Goal: Find specific page/section: Find specific page/section

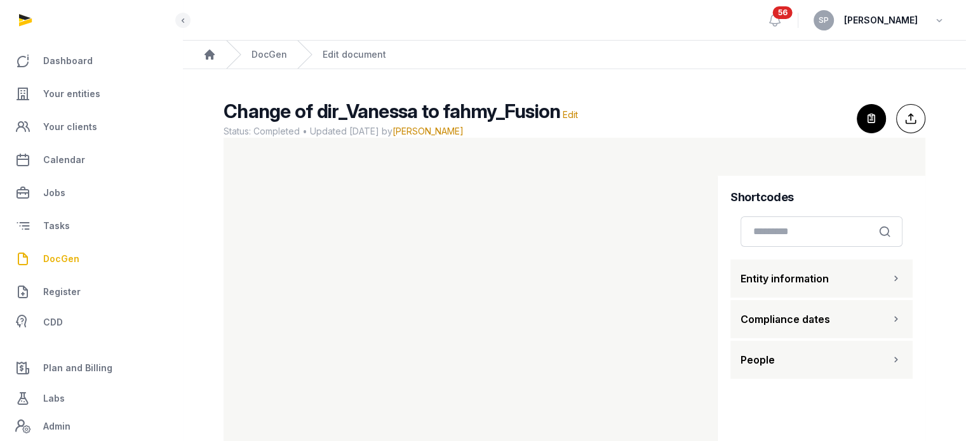
click at [67, 265] on span "DocGen" at bounding box center [61, 259] width 36 height 15
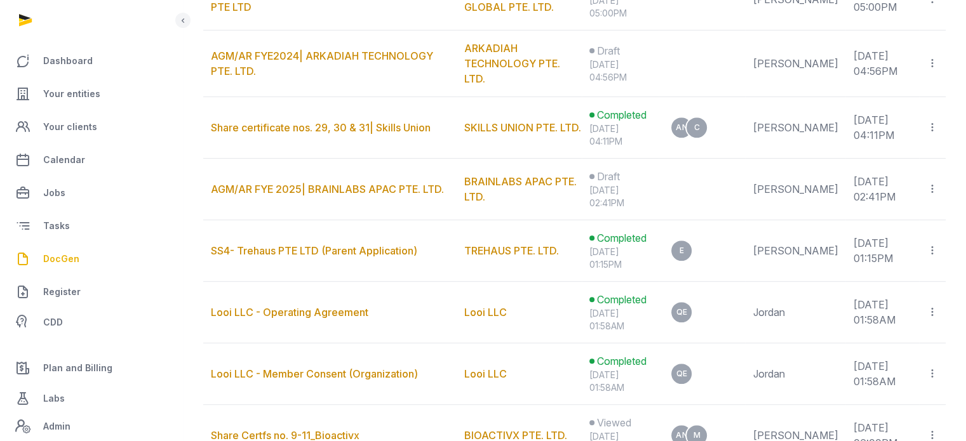
scroll to position [67, 0]
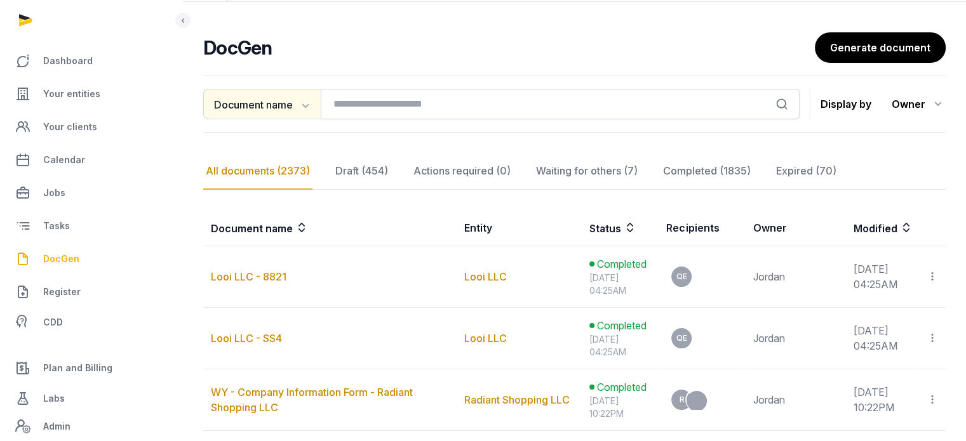
click at [310, 109] on icon "button" at bounding box center [304, 104] width 13 height 13
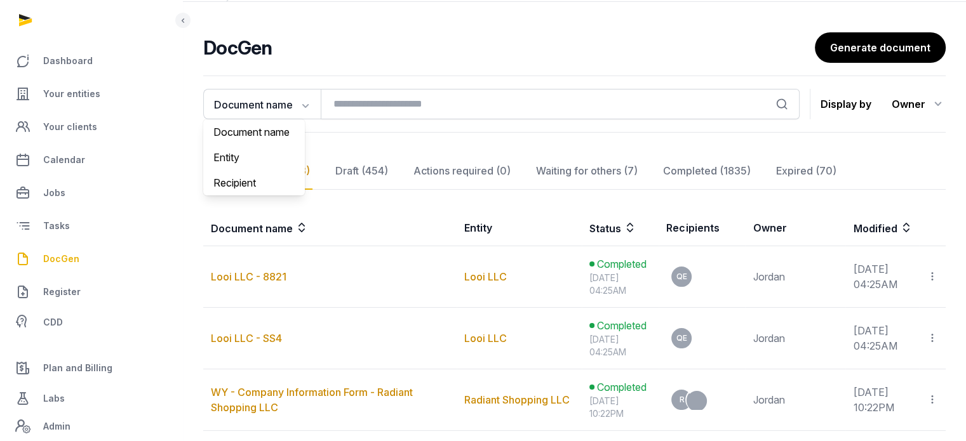
click at [936, 102] on icon at bounding box center [938, 104] width 15 height 20
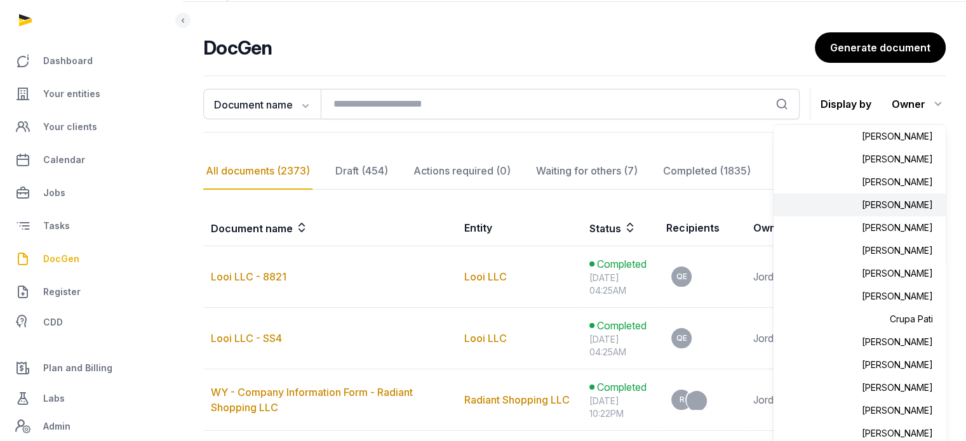
scroll to position [24, 0]
click at [917, 185] on div "Anna Nari" at bounding box center [860, 181] width 172 height 23
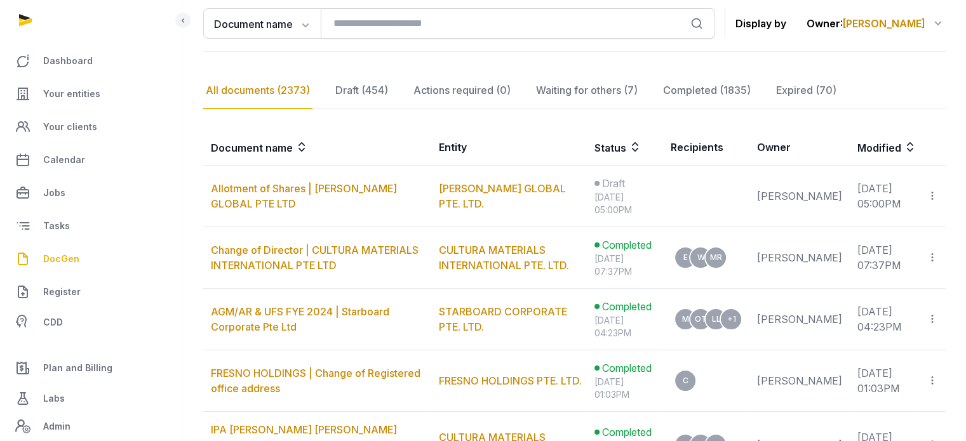
scroll to position [151, 0]
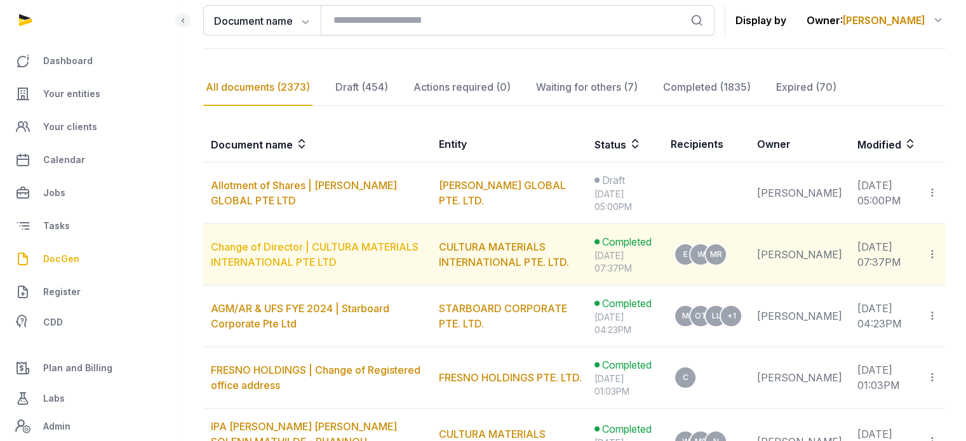
click at [362, 248] on link "Change of Director | CULTURA MATERIALS INTERNATIONAL PTE LTD" at bounding box center [315, 255] width 208 height 28
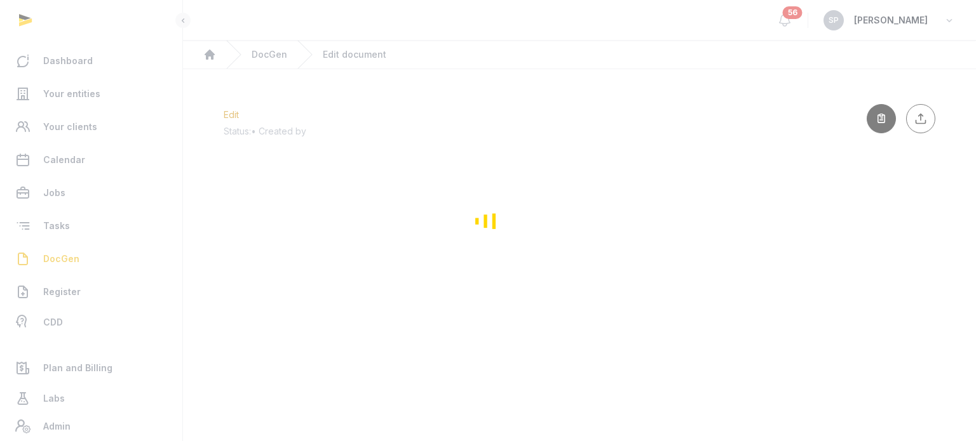
click at [592, 131] on div "Loading" at bounding box center [488, 220] width 976 height 441
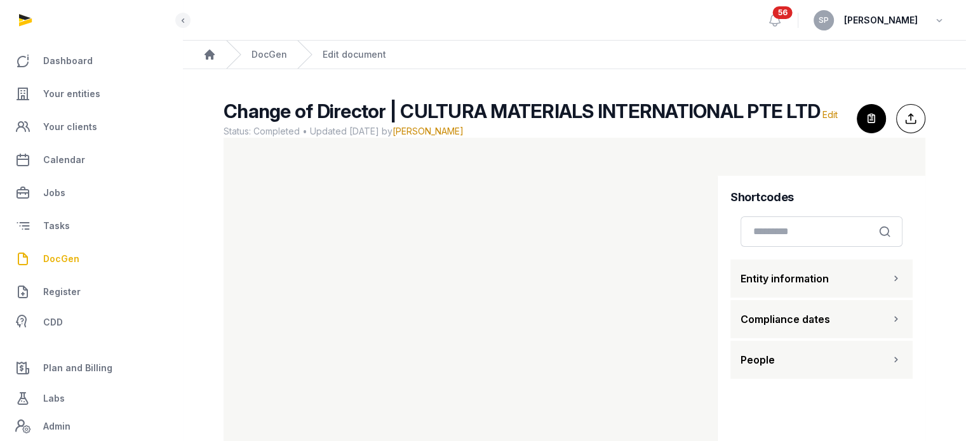
scroll to position [53, 0]
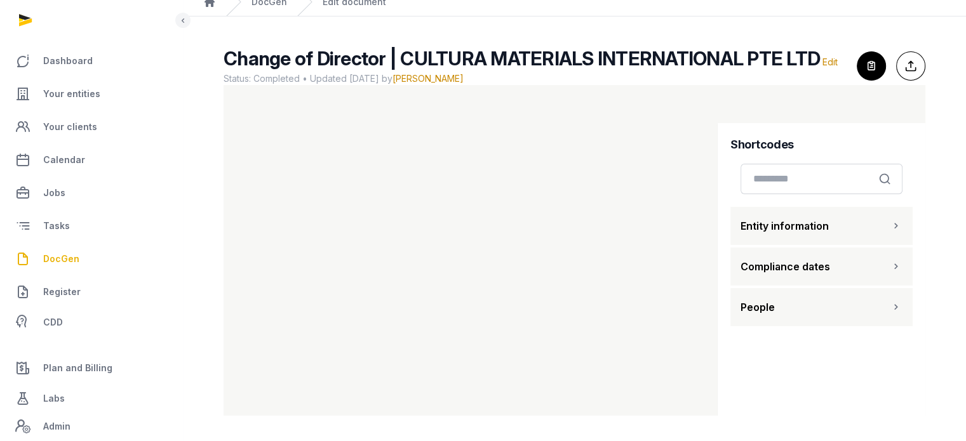
click at [61, 260] on span "DocGen" at bounding box center [61, 259] width 36 height 15
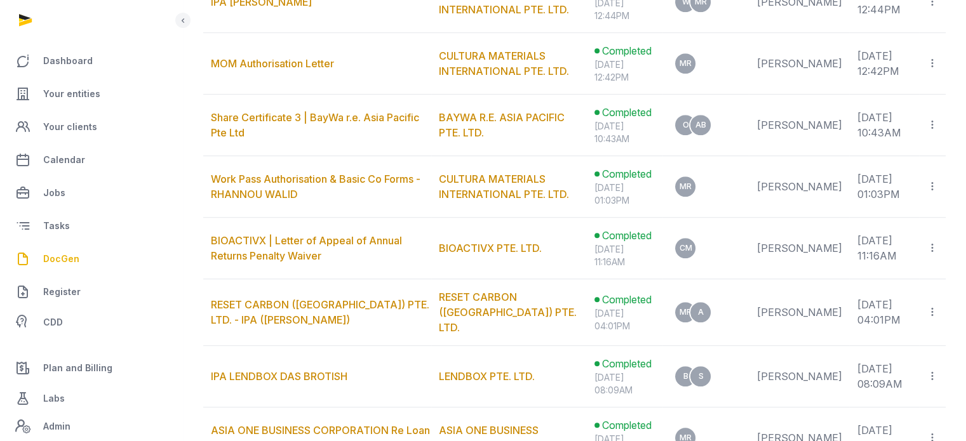
scroll to position [781, 0]
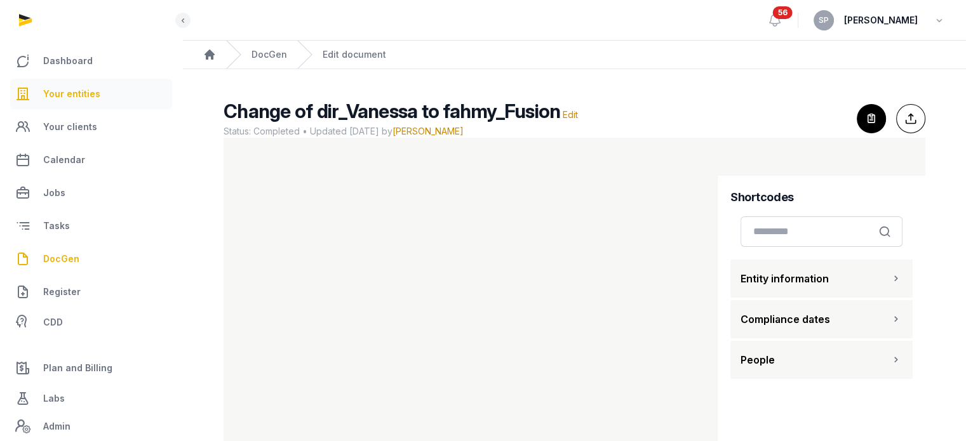
click at [125, 97] on link "Your entities" at bounding box center [91, 94] width 162 height 30
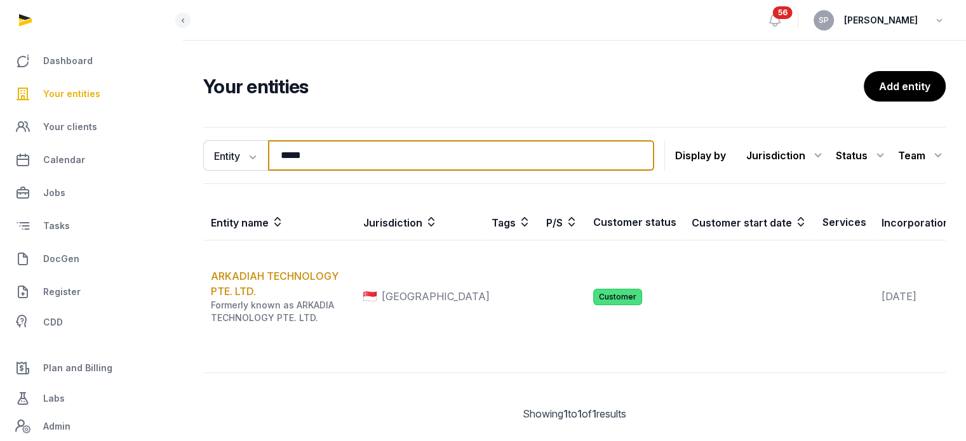
click at [330, 151] on input "*****" at bounding box center [461, 155] width 386 height 30
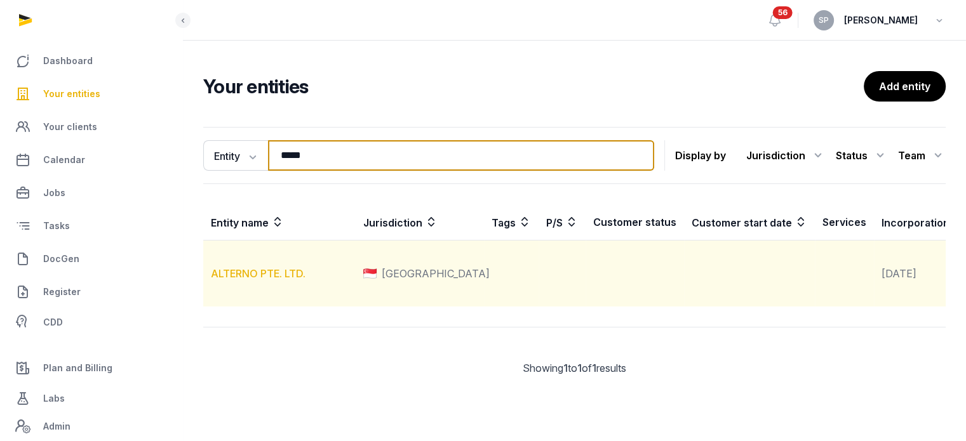
type input "*****"
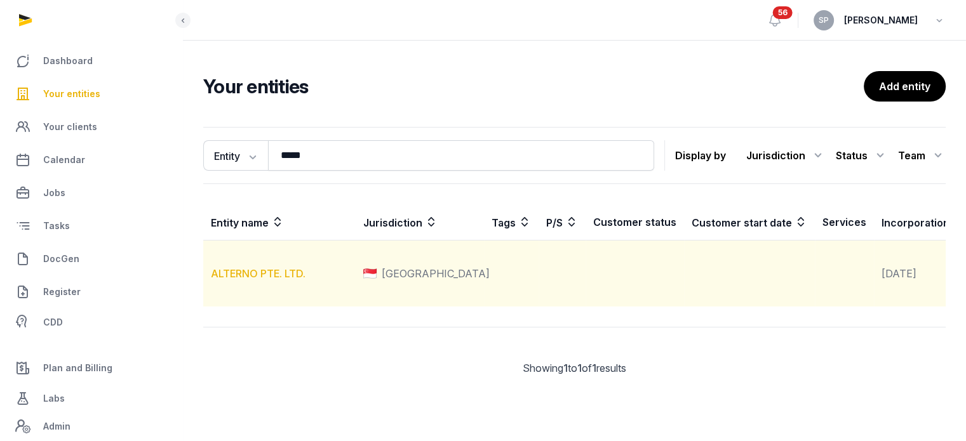
click at [279, 280] on link "ALTERNO PTE. LTD." at bounding box center [258, 273] width 95 height 13
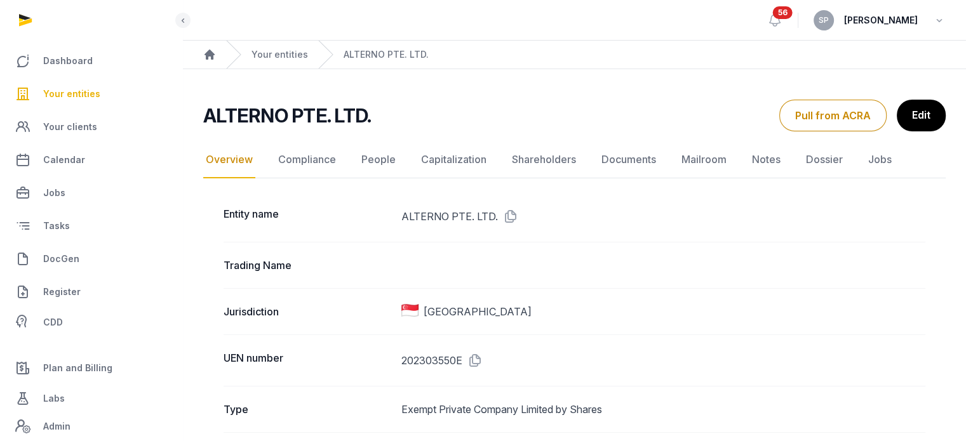
click at [85, 95] on span "Your entities" at bounding box center [71, 93] width 57 height 15
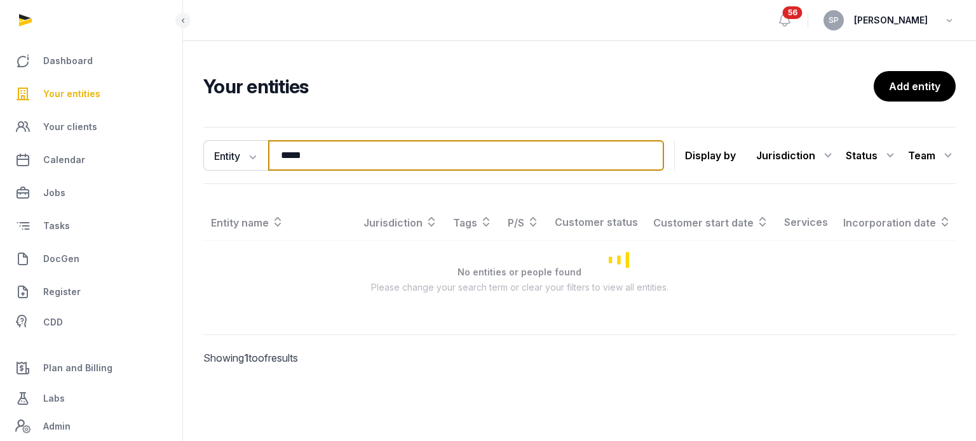
click at [315, 157] on input "*****" at bounding box center [466, 155] width 396 height 30
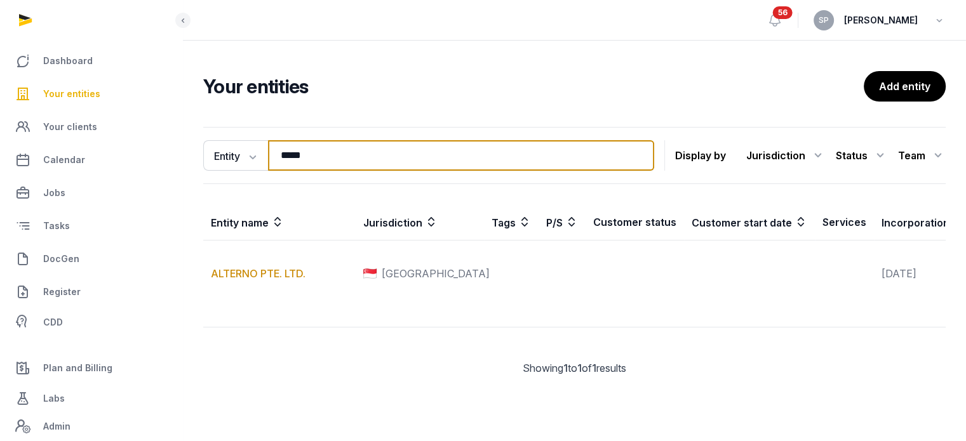
click at [315, 157] on input "*****" at bounding box center [461, 155] width 386 height 30
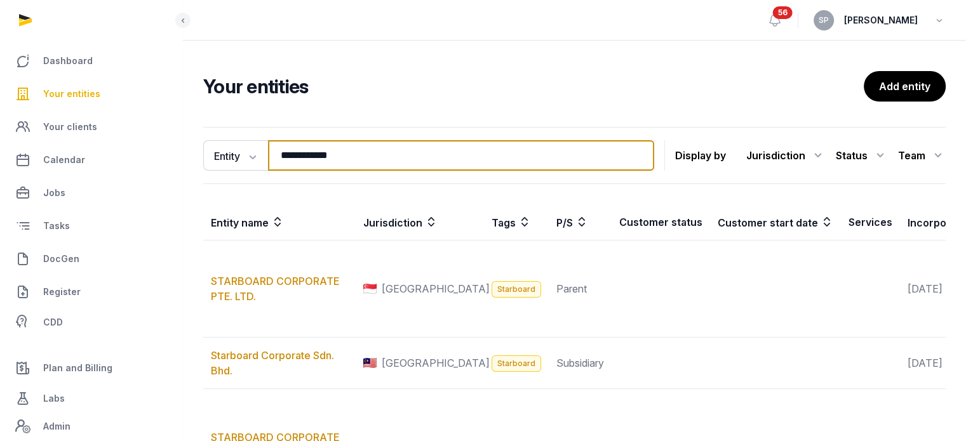
type input "**********"
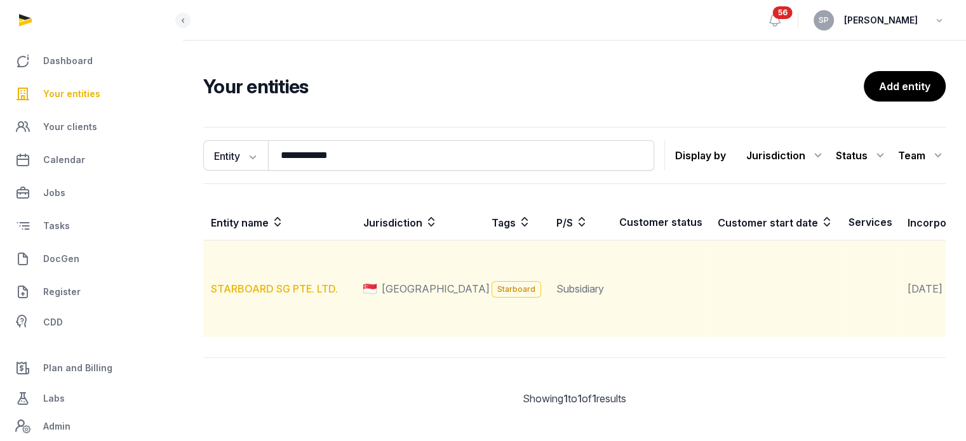
click at [307, 295] on link "STARBOARD SG PTE. LTD." at bounding box center [274, 289] width 127 height 13
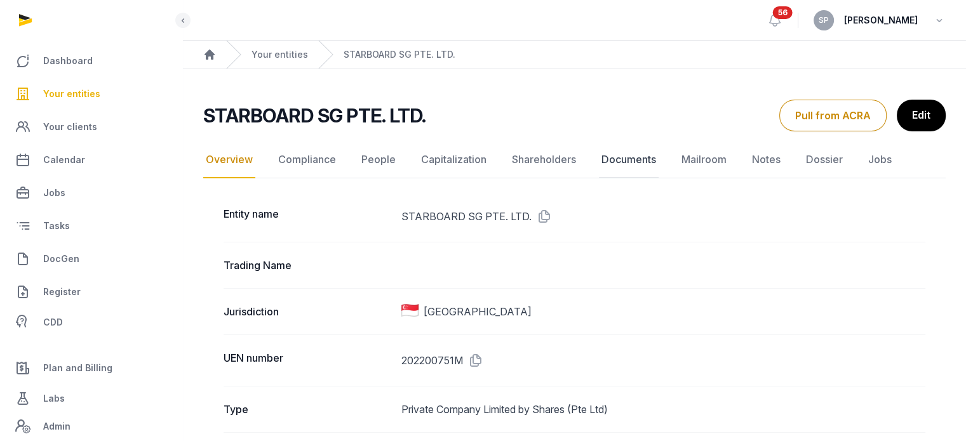
click at [624, 165] on link "Documents" at bounding box center [629, 160] width 60 height 37
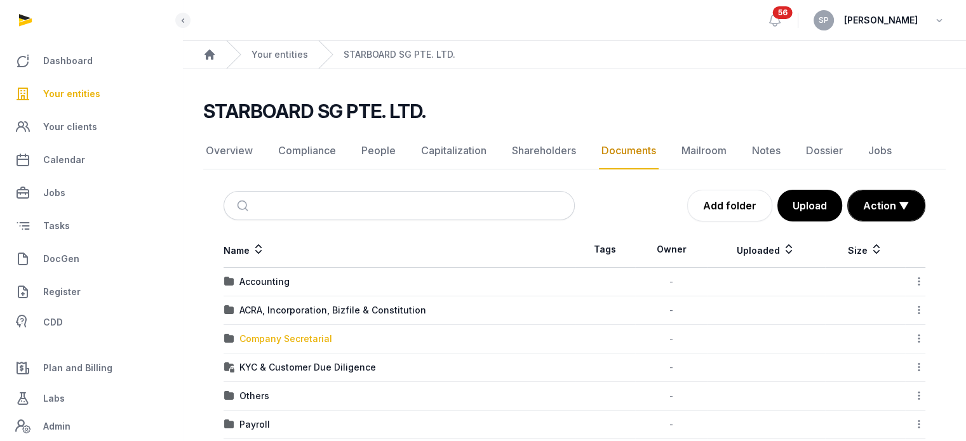
click at [282, 333] on div "Company Secretarial" at bounding box center [285, 339] width 93 height 13
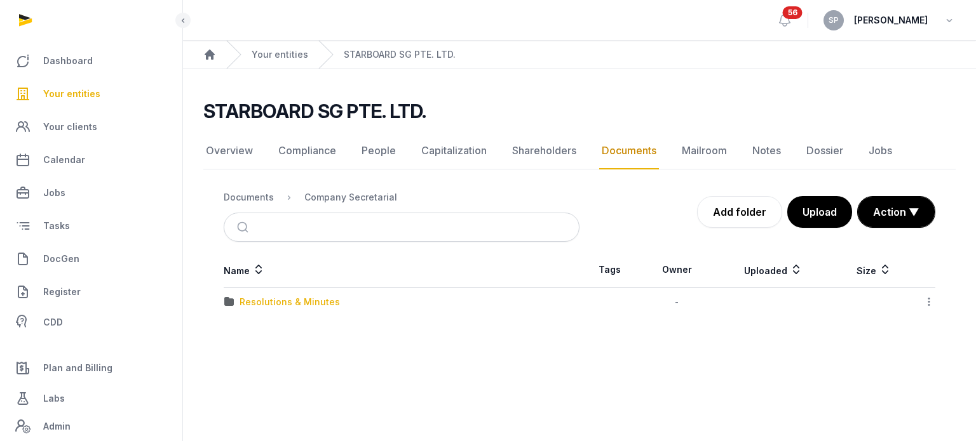
click at [297, 305] on div "Resolutions & Minutes" at bounding box center [289, 302] width 100 height 13
click at [254, 330] on div "2025" at bounding box center [250, 331] width 22 height 13
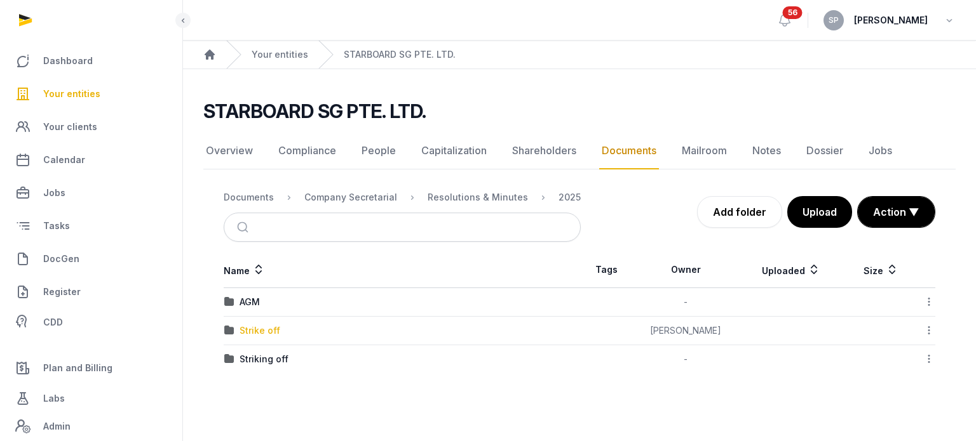
click at [254, 330] on div "Strike off" at bounding box center [259, 331] width 41 height 13
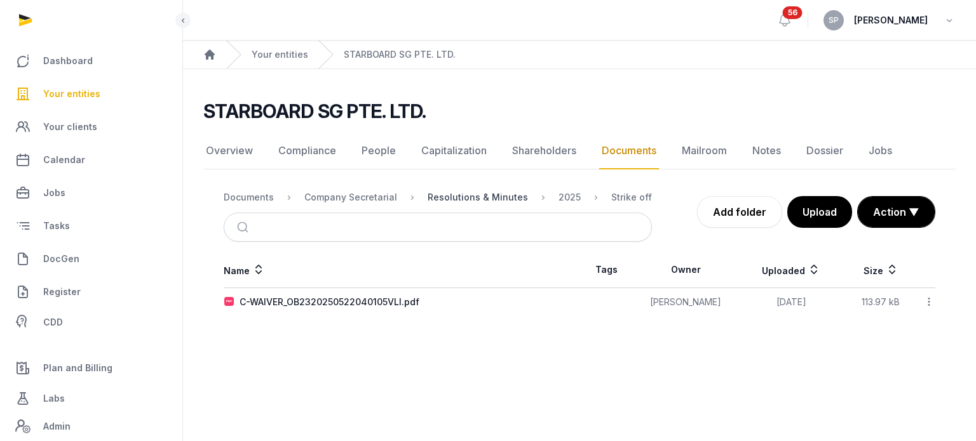
click at [464, 196] on div "Resolutions & Minutes" at bounding box center [477, 197] width 100 height 13
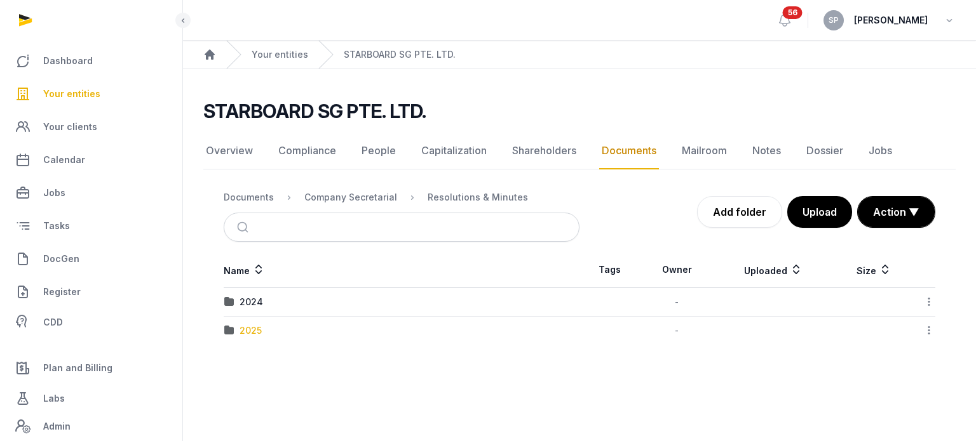
click at [252, 332] on div "2025" at bounding box center [250, 331] width 22 height 13
click at [251, 360] on div "Striking off" at bounding box center [263, 359] width 49 height 13
